Goal: Find specific page/section: Find specific page/section

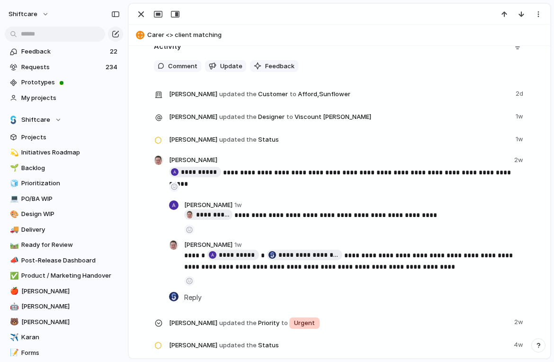
scroll to position [501, 0]
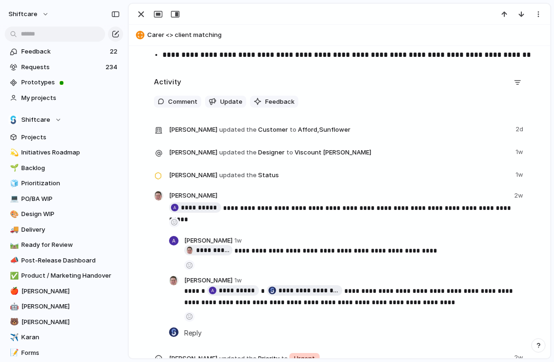
click at [518, 152] on span "1w" at bounding box center [520, 150] width 9 height 11
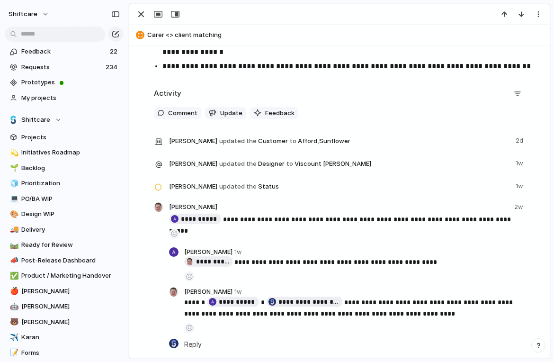
scroll to position [475, 0]
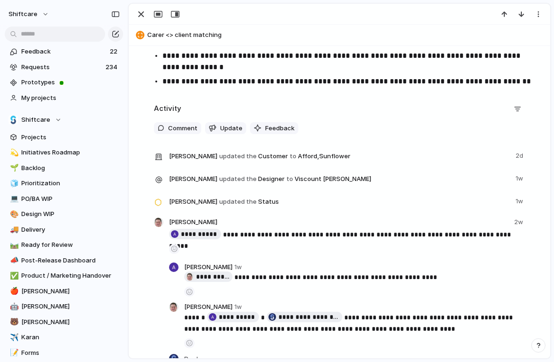
click at [519, 222] on span "2w" at bounding box center [520, 221] width 11 height 9
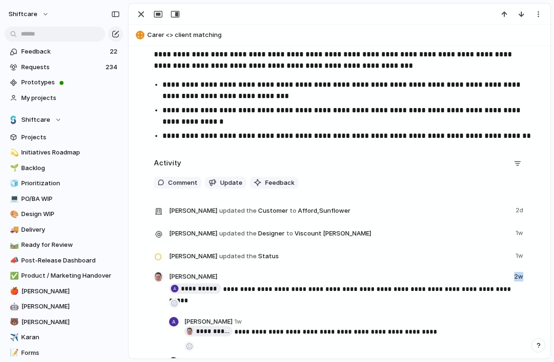
scroll to position [439, 0]
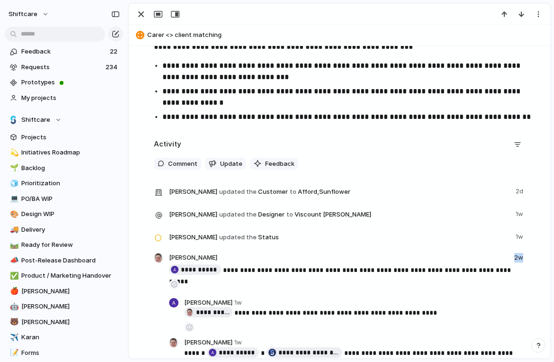
click at [520, 255] on span "2w" at bounding box center [520, 257] width 11 height 9
click at [519, 256] on span "2w" at bounding box center [520, 257] width 11 height 9
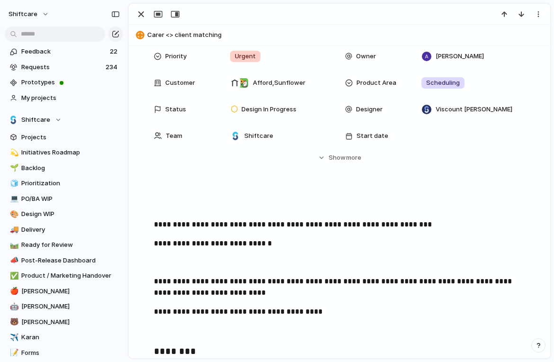
scroll to position [0, 0]
